Goal: Information Seeking & Learning: Learn about a topic

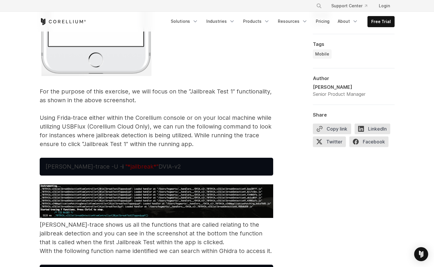
scroll to position [3186, 0]
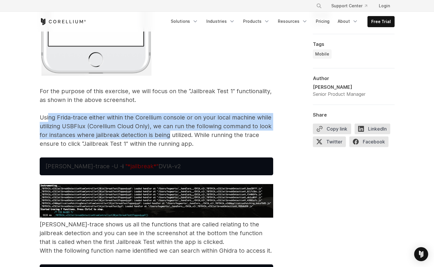
drag, startPoint x: 50, startPoint y: 118, endPoint x: 169, endPoint y: 132, distance: 120.0
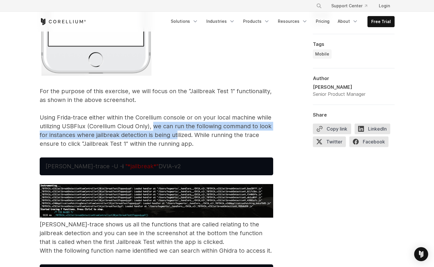
drag, startPoint x: 153, startPoint y: 125, endPoint x: 177, endPoint y: 136, distance: 26.5
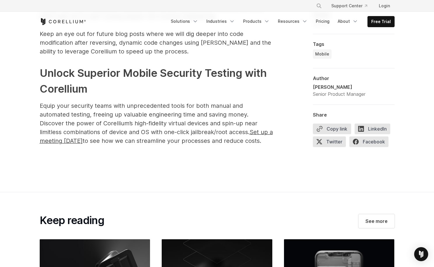
scroll to position [3828, 0]
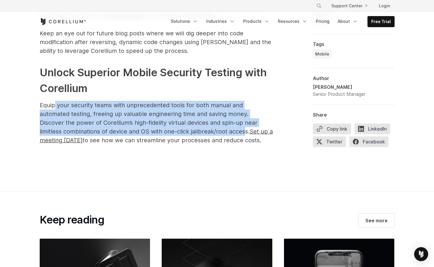
drag, startPoint x: 54, startPoint y: 105, endPoint x: 167, endPoint y: 133, distance: 115.8
click at [171, 133] on span "Equip your security teams with unprecedented tools for both manual and automate…" at bounding box center [156, 123] width 233 height 42
click at [167, 133] on span "Equip your security teams with unprecedented tools for both manual and automate…" at bounding box center [156, 123] width 233 height 42
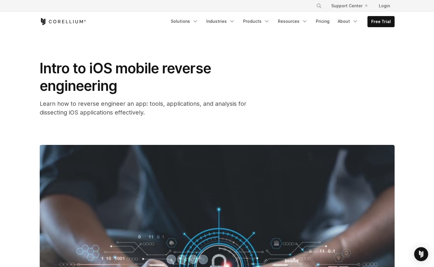
scroll to position [0, 0]
click at [74, 24] on icon "Corellium Home" at bounding box center [63, 21] width 46 height 7
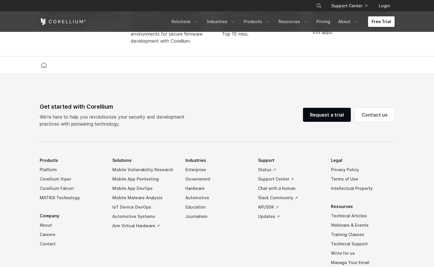
scroll to position [1372, 0]
